Goal: Information Seeking & Learning: Find specific fact

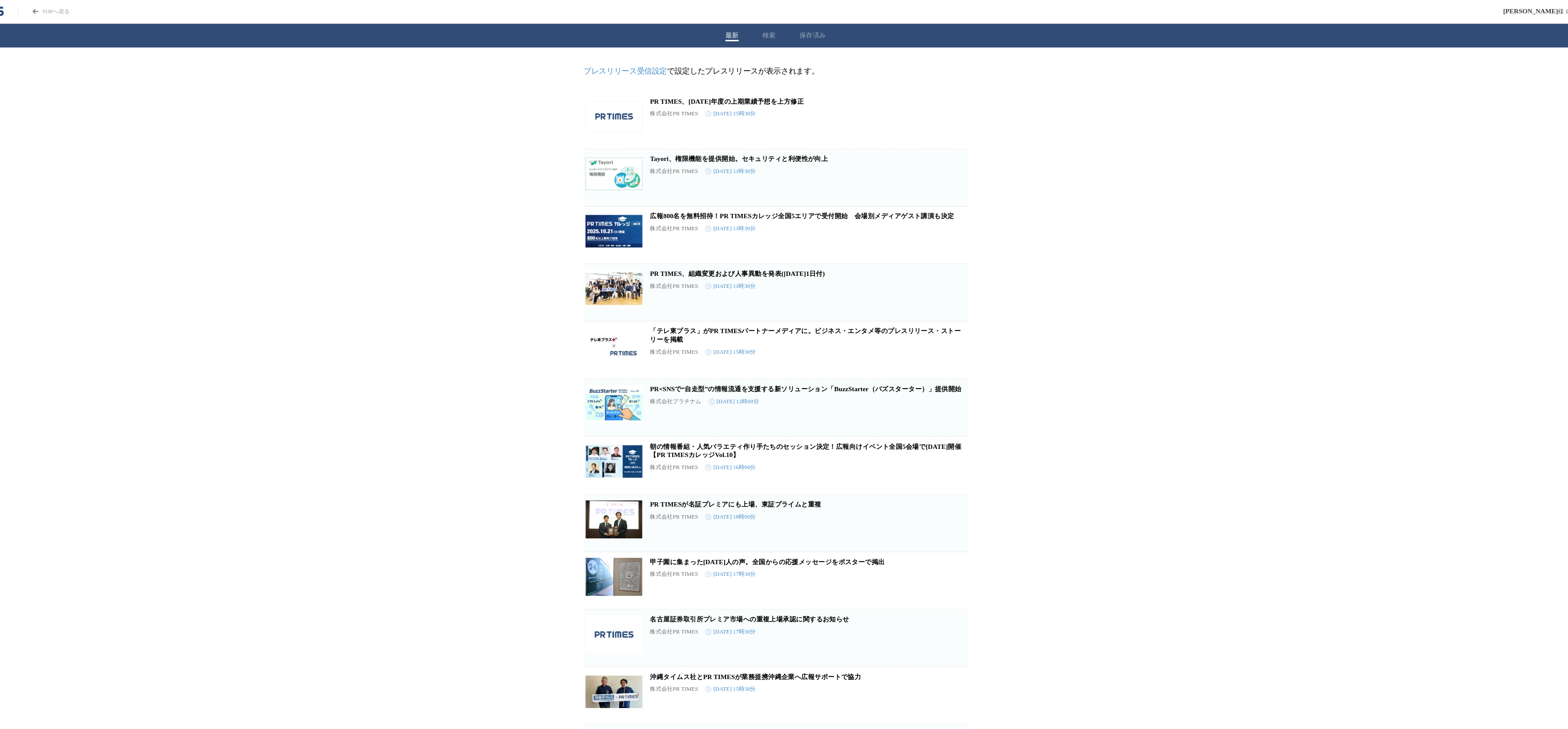
click at [782, 36] on button "検索" at bounding box center [778, 33] width 12 height 8
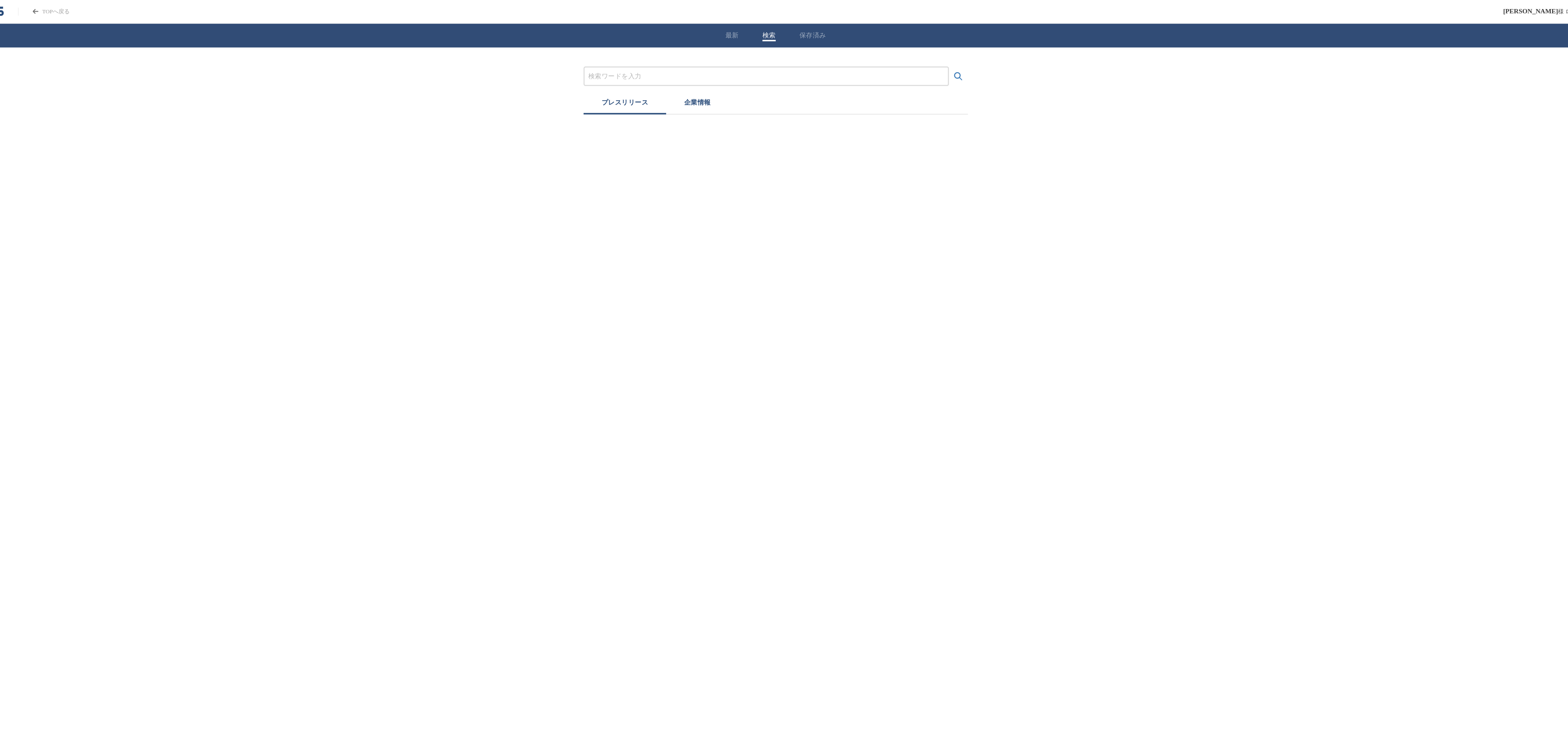
click at [694, 67] on input "プレスリリースおよび企業を検索する" at bounding box center [775, 69] width 323 height 10
type input "BMSG"
click at [941, 61] on button "検索する" at bounding box center [950, 70] width 17 height 17
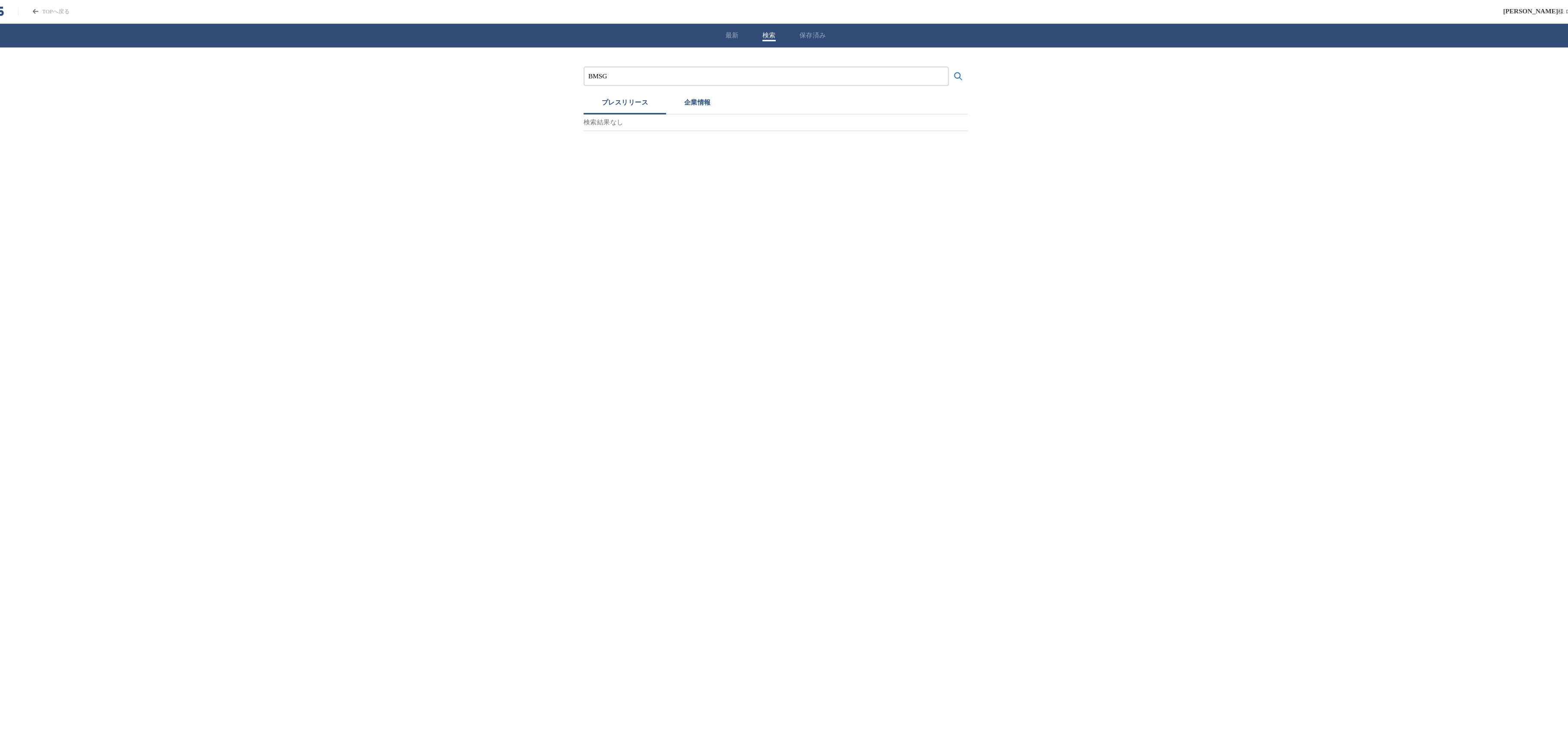
click at [945, 70] on icon "検索する" at bounding box center [949, 69] width 10 height 10
click at [672, 72] on input "BMSG" at bounding box center [775, 69] width 323 height 10
click at [688, 94] on button "企業情報" at bounding box center [713, 94] width 57 height 19
click at [704, 94] on button "企業情報" at bounding box center [713, 94] width 57 height 19
click at [693, 129] on div "株式会社BMSG 業種 サービス業" at bounding box center [790, 144] width 259 height 38
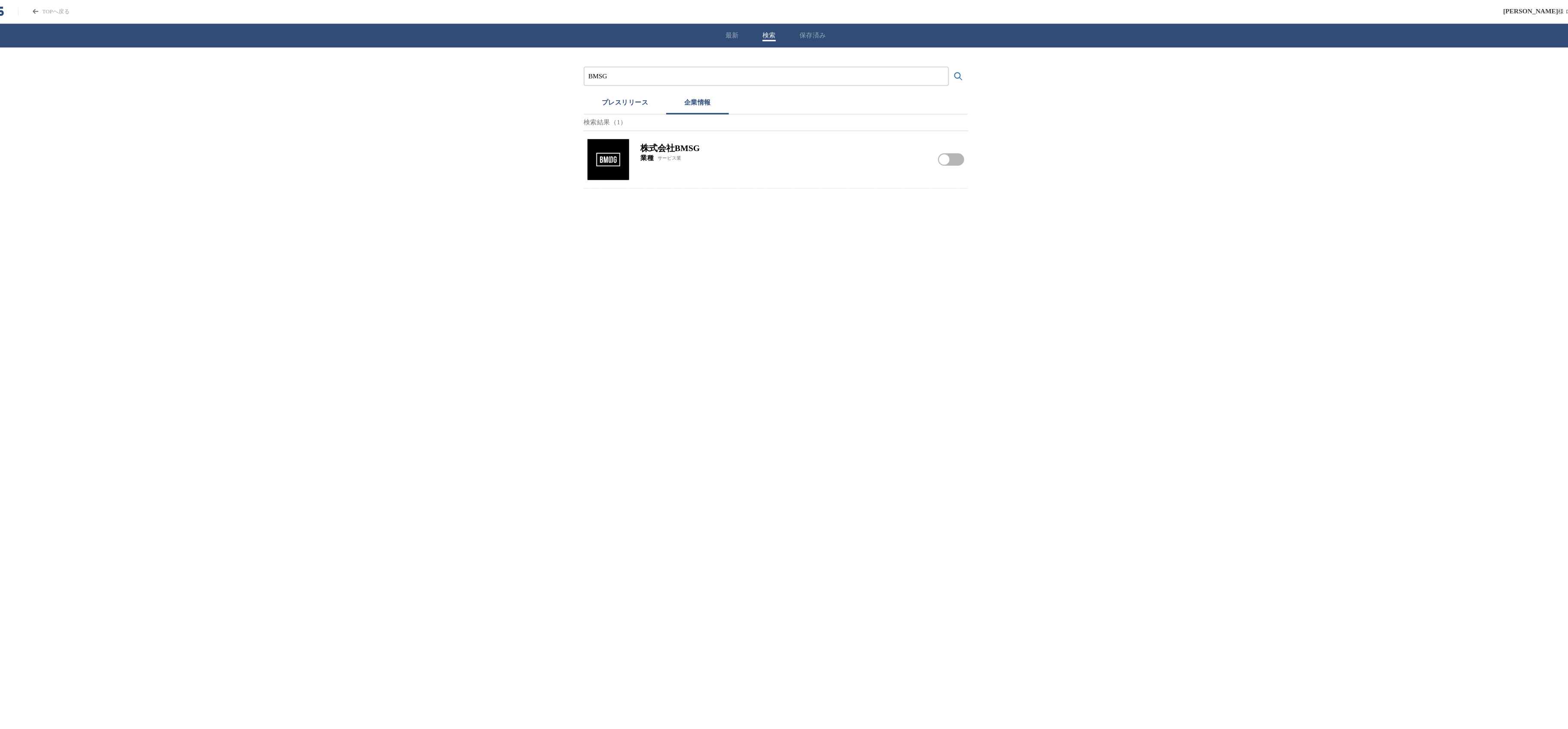
click at [693, 139] on h2 "株式会社BMSG" at bounding box center [790, 134] width 259 height 10
click at [660, 142] on div "株式会社BMSG 業種 サービス業 株式会社BMSGをフォローする" at bounding box center [783, 144] width 348 height 52
click at [634, 144] on img at bounding box center [633, 144] width 38 height 38
